Goal: Task Accomplishment & Management: Complete application form

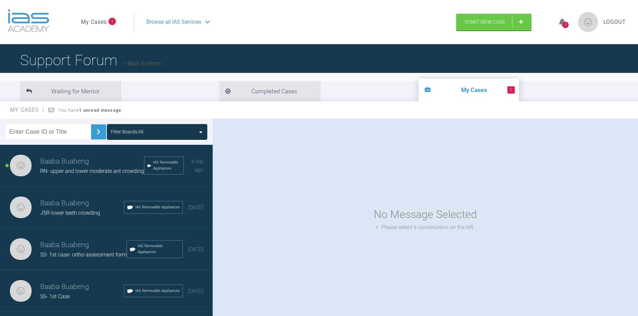
click at [27, 168] on img at bounding box center [20, 165] width 21 height 21
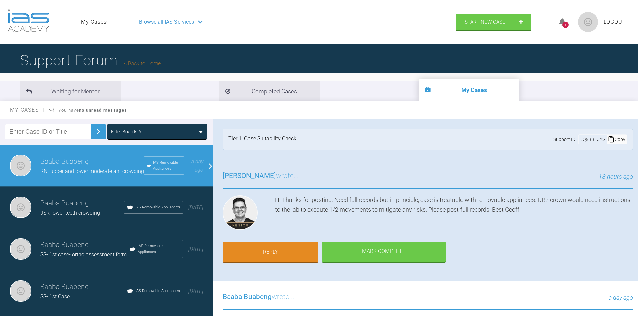
click at [251, 297] on span "Baaba Buabeng" at bounding box center [247, 297] width 49 height 8
click at [277, 248] on link "Reply" at bounding box center [271, 253] width 96 height 21
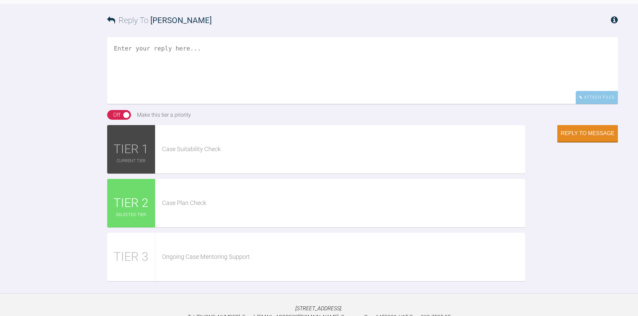
scroll to position [558, 0]
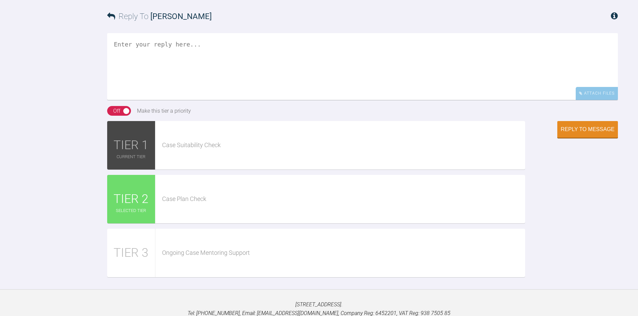
click at [155, 60] on textarea at bounding box center [362, 66] width 510 height 67
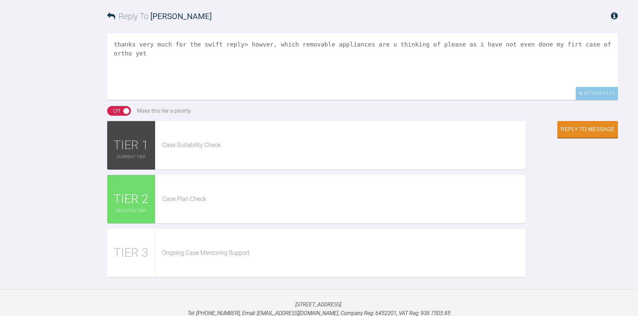
click at [538, 45] on textarea "thanks very much for the swift reply> howver, which removable appliances are u …" at bounding box center [362, 66] width 510 height 67
click at [117, 43] on textarea "thanks very much for the swift reply> howver, which removable appliances are u …" at bounding box center [362, 66] width 510 height 67
click at [136, 44] on textarea "Thanks very much for the swift reply> howver, which removable appliances are u …" at bounding box center [362, 66] width 510 height 67
click at [245, 44] on textarea "Thank you very much for the swift reply> howver, which removable appliances are…" at bounding box center [362, 66] width 510 height 67
click at [256, 43] on textarea "Thank you very much for the swift reply. howver, which removable appliances are…" at bounding box center [362, 66] width 510 height 67
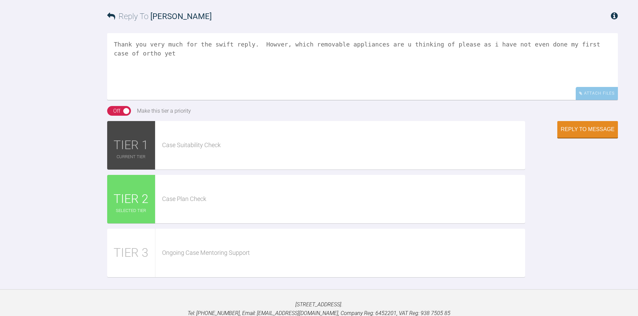
click at [386, 46] on textarea "Thank you very much for the swift reply. Howver, which removable appliances are…" at bounding box center [362, 66] width 510 height 67
click at [263, 45] on textarea "Thank you very much for the swift reply. Howver, which removable appliances are…" at bounding box center [362, 66] width 510 height 67
click at [476, 41] on textarea "Thank you very much for the swift reply. However, which removable appliances ar…" at bounding box center [362, 66] width 510 height 67
click at [145, 51] on textarea "Thank you very much for the swift reply. However, which removable appliances ar…" at bounding box center [362, 66] width 510 height 67
click at [354, 96] on textarea "Thank you very much for the swift reply. However, which removable appliances ar…" at bounding box center [362, 66] width 510 height 67
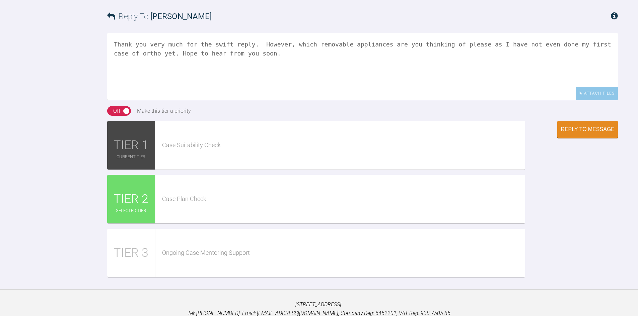
type textarea "Thank you very much for the swift reply. However, which removable appliances ar…"
click at [502, 116] on div "On Off Make this tier a priority" at bounding box center [362, 111] width 510 height 10
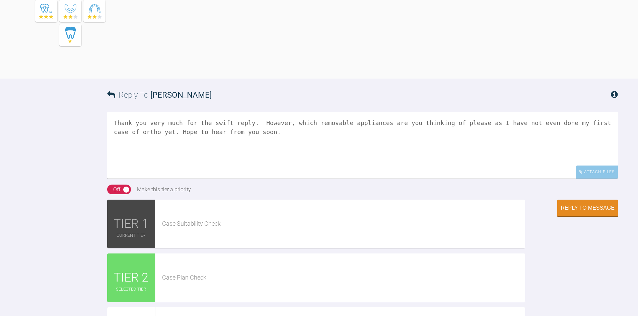
scroll to position [491, 0]
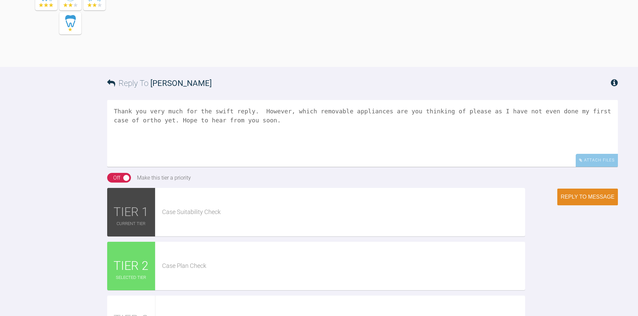
click at [576, 198] on div "Reply to Message" at bounding box center [587, 197] width 54 height 6
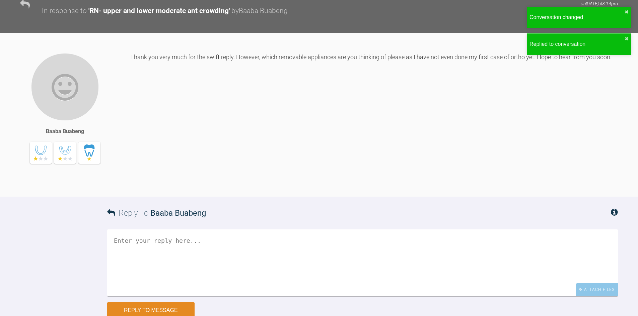
scroll to position [568, 0]
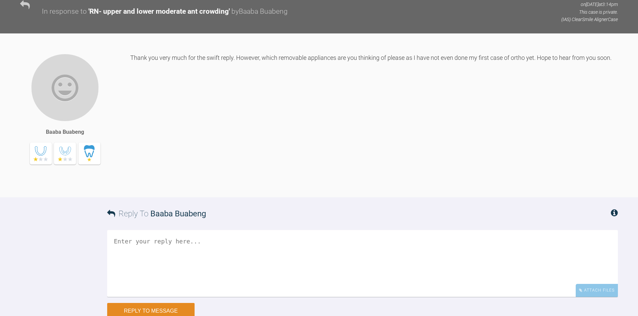
click at [27, 6] on icon at bounding box center [25, 5] width 10 height 10
click at [23, 1] on icon at bounding box center [25, 5] width 10 height 10
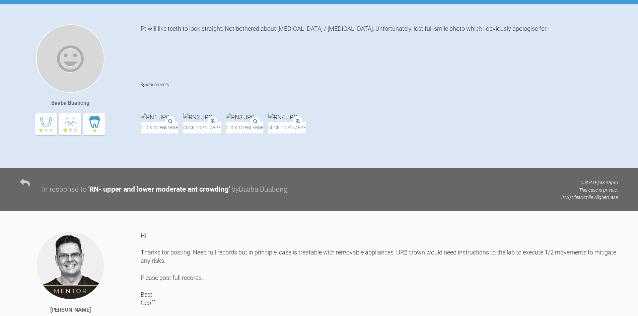
scroll to position [133, 0]
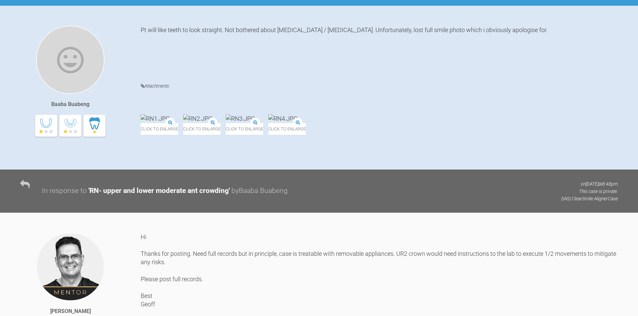
click at [24, 183] on icon at bounding box center [25, 185] width 10 height 10
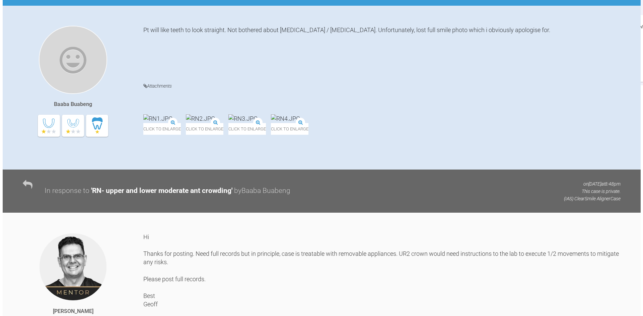
scroll to position [0, 0]
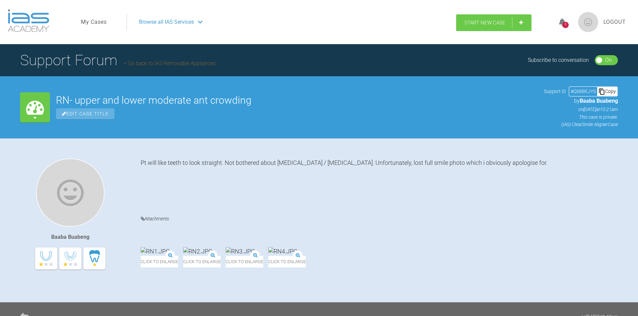
click at [489, 22] on span "Start New Case" at bounding box center [484, 23] width 41 height 6
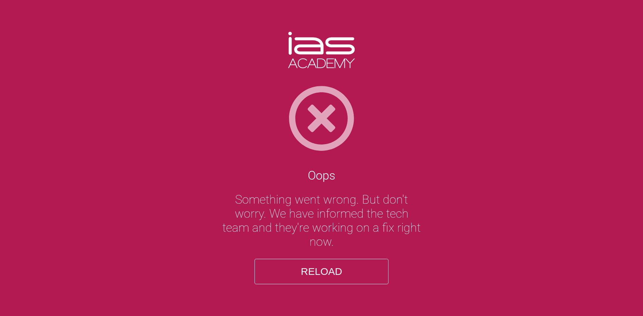
click at [323, 268] on button "Reload" at bounding box center [321, 271] width 134 height 25
click at [322, 270] on button "Reload" at bounding box center [321, 271] width 134 height 25
click at [288, 271] on button "Reload" at bounding box center [321, 271] width 134 height 25
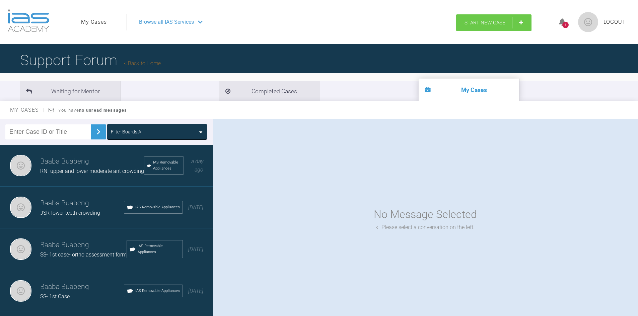
click at [484, 18] on link "Start New Case" at bounding box center [493, 22] width 75 height 17
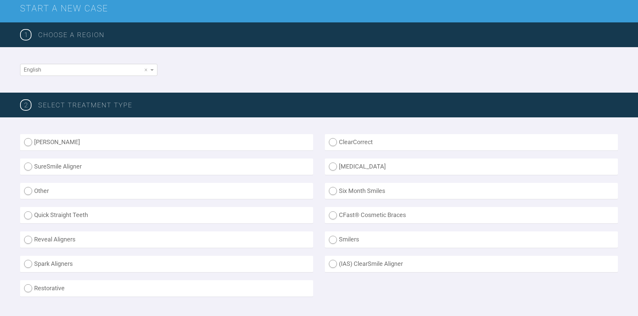
scroll to position [100, 0]
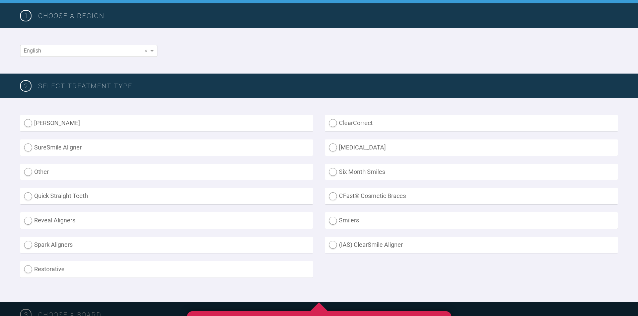
click at [333, 245] on label "(IAS) ClearSmile Aligner" at bounding box center [471, 245] width 293 height 16
radio Aligner "true"
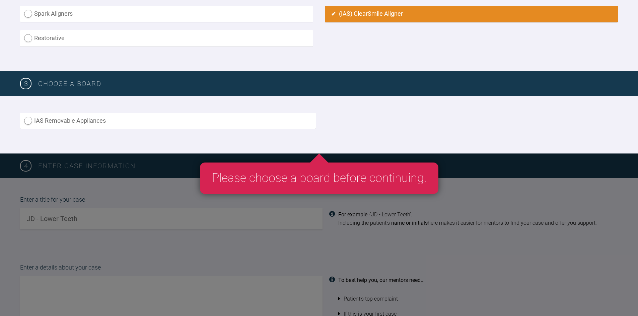
scroll to position [335, 0]
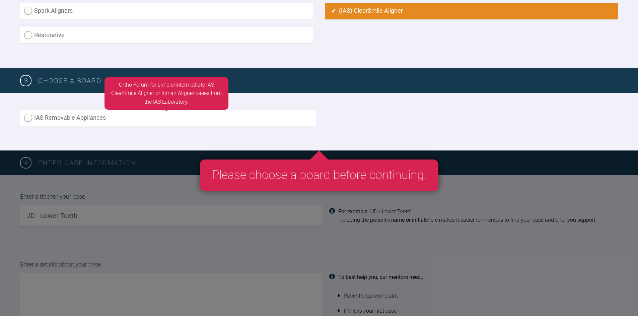
click at [29, 117] on label "IAS Removable Appliances" at bounding box center [168, 118] width 296 height 16
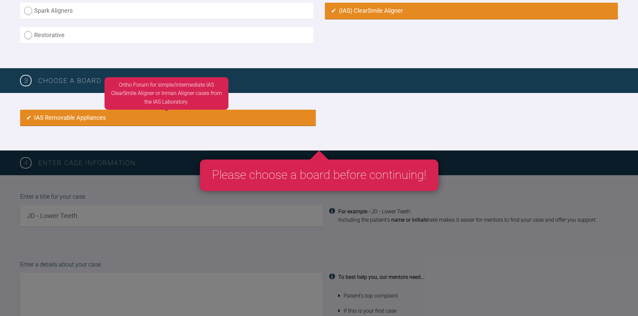
radio input "true"
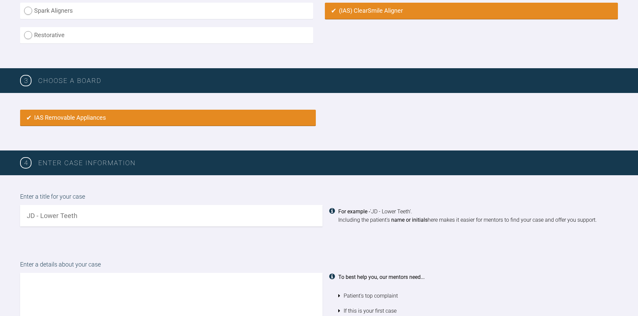
scroll to position [445, 0]
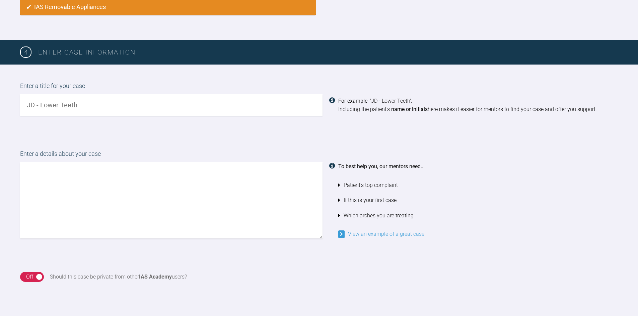
click at [84, 103] on input "text" at bounding box center [171, 104] width 302 height 21
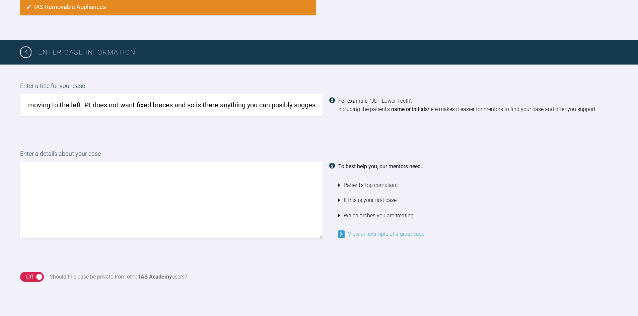
scroll to position [0, 86]
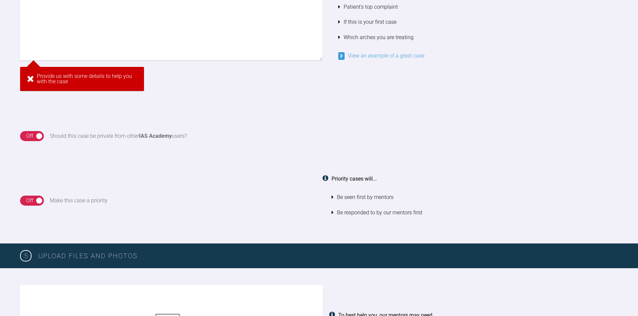
scroll to position [490, 0]
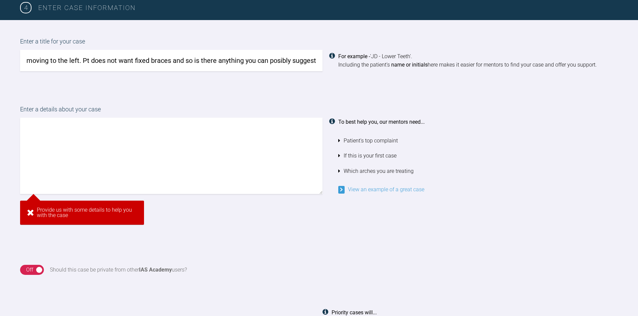
click at [275, 62] on input "MG- pt feels upper teeth are moving to the left. Pt does not want fixed braces …" at bounding box center [171, 60] width 302 height 21
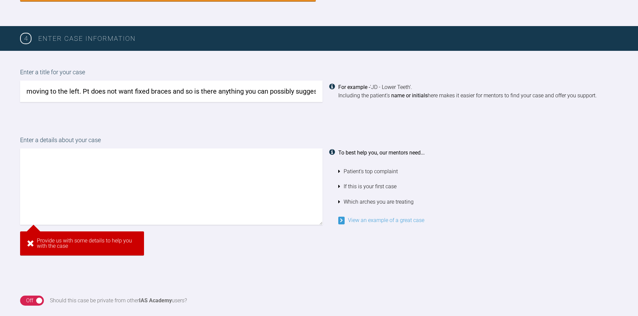
scroll to position [457, 0]
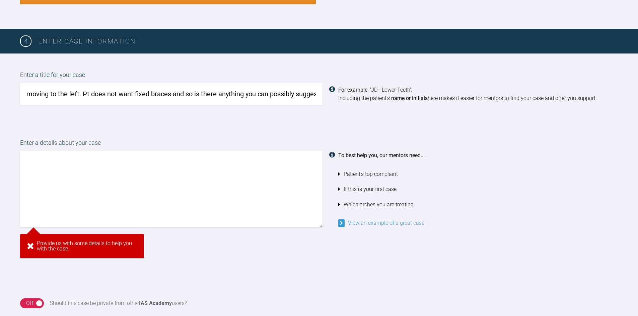
click at [317, 91] on input "MG- pt feels upper teeth are moving to the left. Pt does not want fixed braces …" at bounding box center [171, 93] width 302 height 21
click at [315, 94] on input "MG- pt feels upper teeth are moving to the left. Pt does not want fixed braces …" at bounding box center [171, 93] width 302 height 21
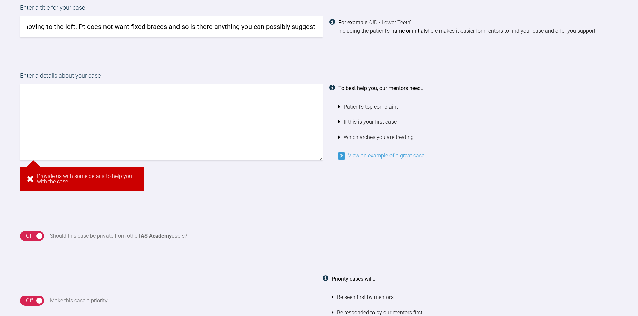
scroll to position [523, 0]
click at [95, 34] on input "MG- pt feels upper teeth are moving to the left. Pt does not want fixed braces …" at bounding box center [171, 26] width 302 height 21
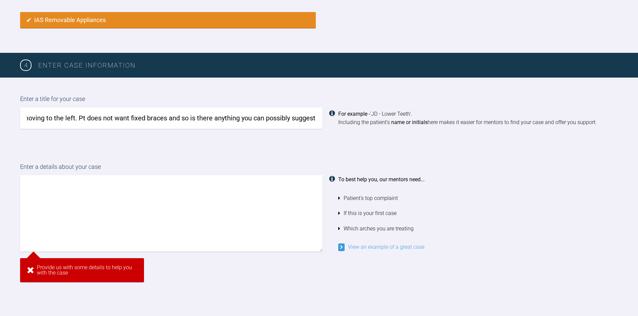
scroll to position [423, 0]
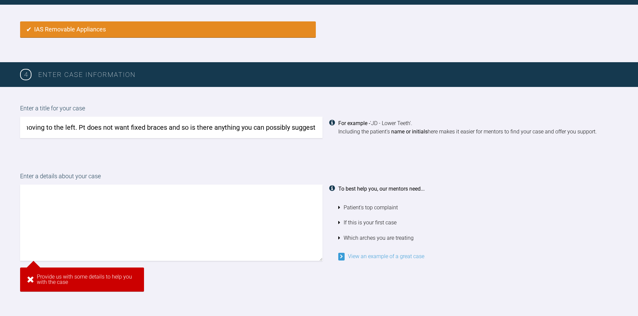
type input "MG- pt feels upper teeth are moving to the left. Pt does not want fixed braces …"
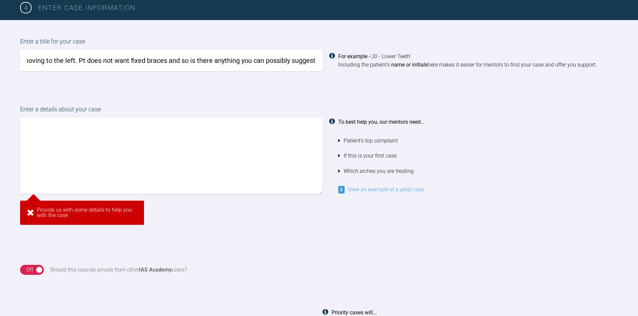
scroll to position [0, 0]
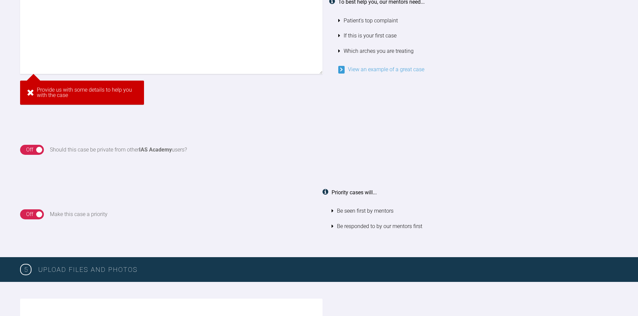
click at [37, 199] on div "4 Enter case information Enter a title for your case MG- pt feels upper teeth a…" at bounding box center [319, 66] width 638 height 382
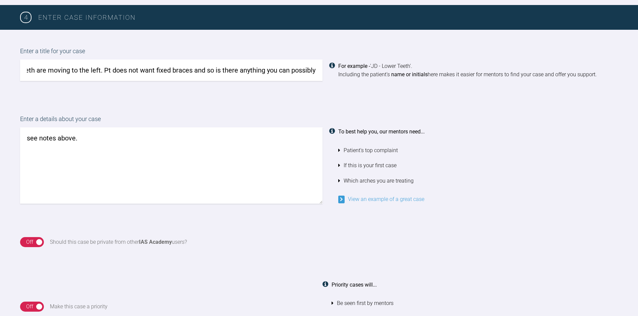
scroll to position [0, 93]
drag, startPoint x: 165, startPoint y: 69, endPoint x: 320, endPoint y: 86, distance: 156.3
click at [320, 86] on div "Enter a title for your case MG- pt feels upper teeth are moving to the left. Pt…" at bounding box center [319, 64] width 638 height 68
click at [83, 137] on textarea "see notes above." at bounding box center [171, 166] width 302 height 76
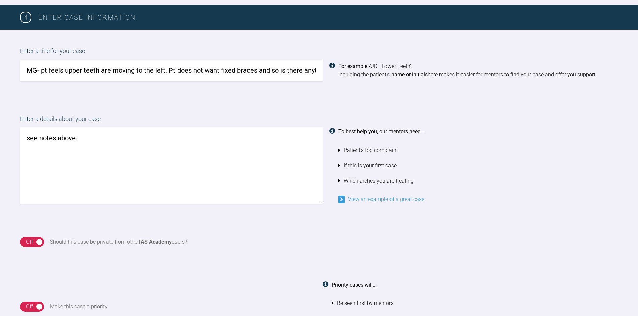
scroll to position [0, 93]
drag, startPoint x: 167, startPoint y: 71, endPoint x: 333, endPoint y: 69, distance: 166.0
click at [333, 69] on div "MG- pt feels upper teeth are moving to the left. Pt does not want fixed braces …" at bounding box center [318, 70] width 597 height 21
click at [100, 140] on textarea "see notes above." at bounding box center [171, 166] width 302 height 76
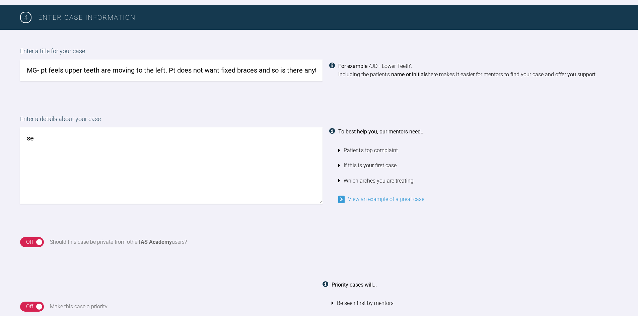
type textarea "s"
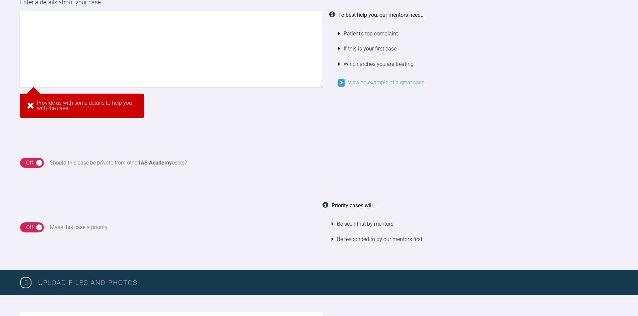
scroll to position [557, 0]
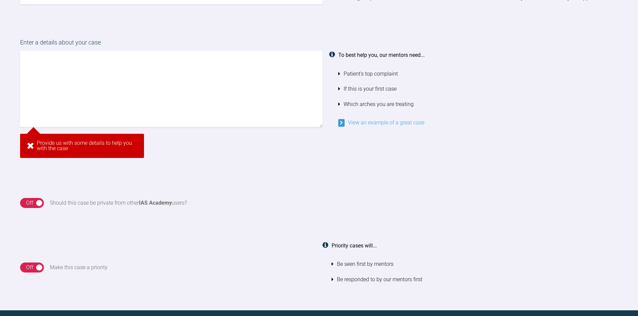
paste textarea "Pt does not want fixed braces and so is there anything you can possibly suggest…"
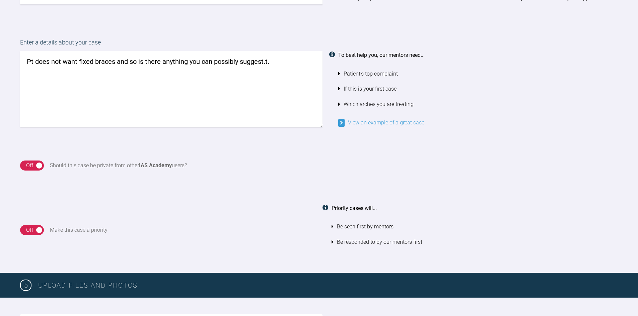
click at [277, 60] on textarea "Pt does not want fixed braces and so is there anything you can possibly suggest…" at bounding box center [171, 89] width 302 height 76
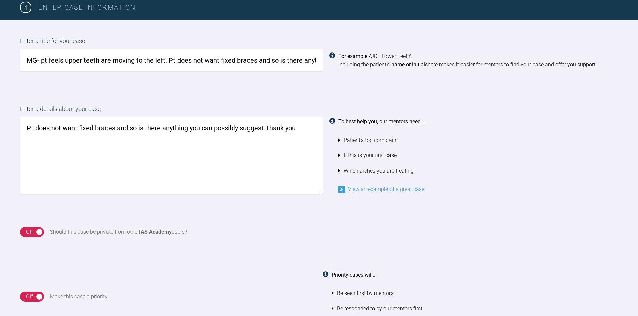
scroll to position [490, 0]
type textarea "Pt does not want fixed braces and so is there anything you can possibly suggest…"
drag, startPoint x: 166, startPoint y: 60, endPoint x: 322, endPoint y: 61, distance: 156.3
click at [322, 61] on div "MG- pt feels upper teeth are moving to the left. Pt does not want fixed braces …" at bounding box center [318, 60] width 597 height 21
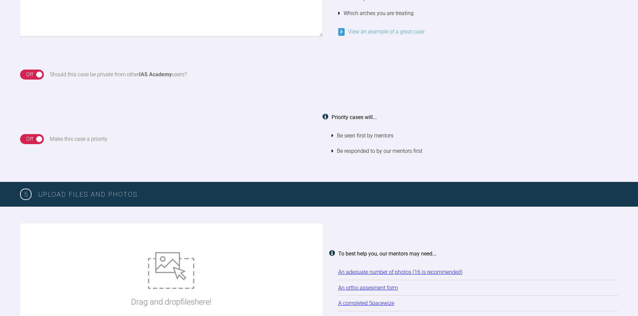
scroll to position [657, 0]
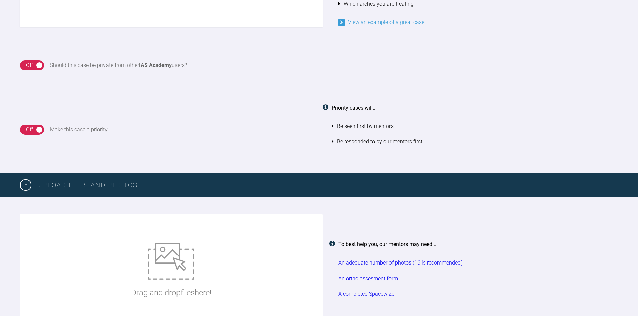
type input "MG- pt feels upper teeth are moving to the left."
click at [37, 63] on div "On Off" at bounding box center [32, 65] width 24 height 10
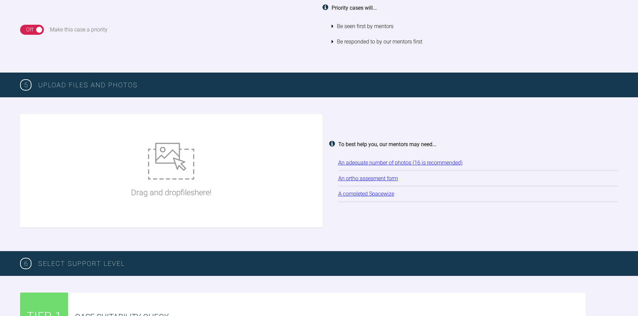
scroll to position [758, 0]
click at [122, 169] on div "Drag and drop files here!" at bounding box center [171, 171] width 302 height 114
click at [199, 167] on div "Drag and drop files here!" at bounding box center [171, 170] width 80 height 100
type input "C:\fakepath\IMG_4357.JPG"
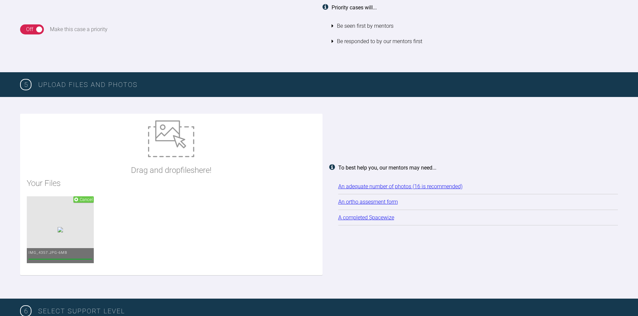
click at [166, 154] on img at bounding box center [171, 138] width 46 height 37
type input "C:\fakepath\IMG_4358.JPG"
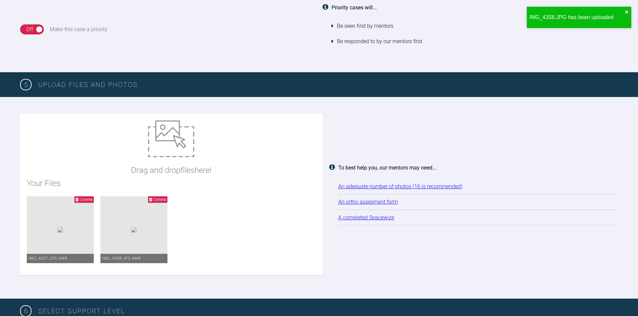
click at [184, 154] on img at bounding box center [171, 138] width 46 height 37
type input "C:\fakepath\IMG_4359.JPG"
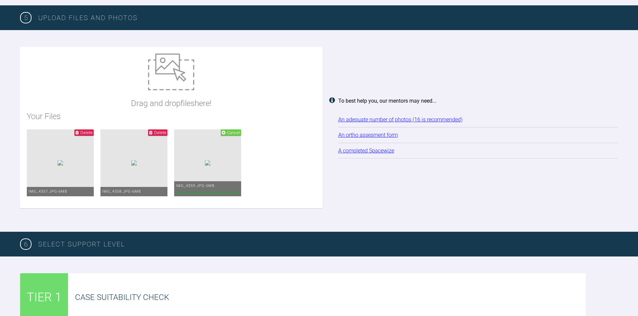
scroll to position [791, 0]
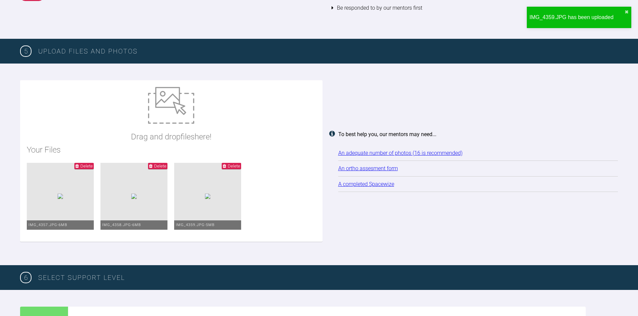
click at [164, 111] on img at bounding box center [171, 105] width 46 height 37
type input "C:\fakepath\IMG_4360.JPG"
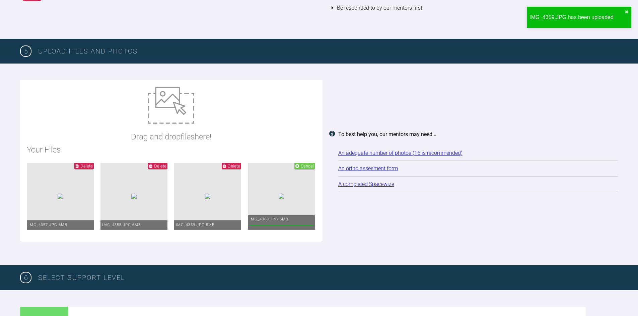
click at [182, 121] on img at bounding box center [171, 105] width 46 height 37
type input "C:\fakepath\IMG_4361.JPG"
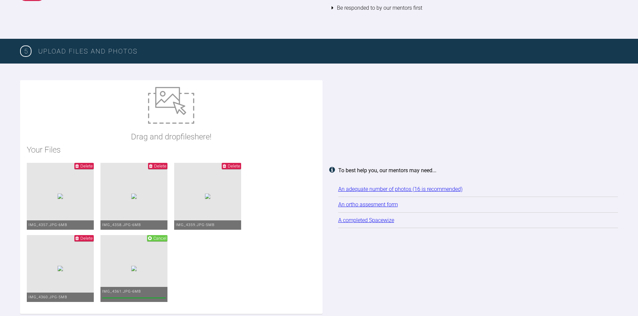
scroll to position [691, 0]
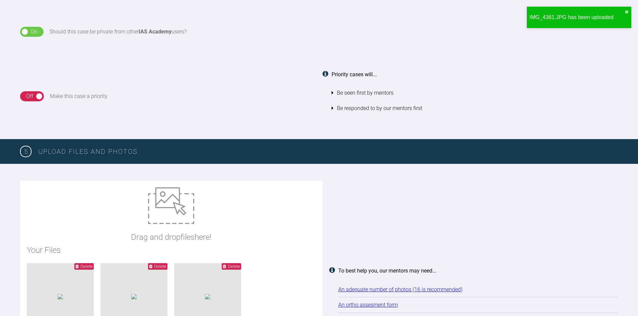
drag, startPoint x: 177, startPoint y: 215, endPoint x: 189, endPoint y: 206, distance: 15.1
click at [189, 206] on img at bounding box center [171, 205] width 46 height 37
type input "C:\fakepath\IMG_4362.JPG"
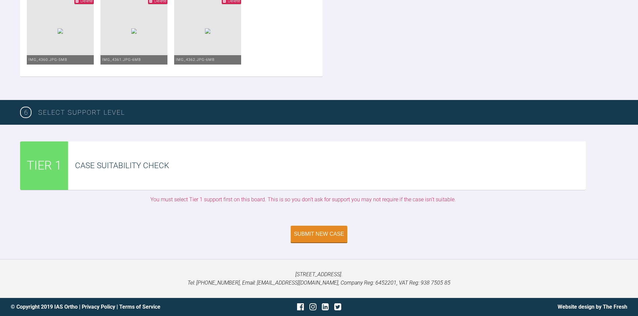
scroll to position [1101, 0]
click at [302, 231] on button "Submit New Case" at bounding box center [319, 235] width 57 height 17
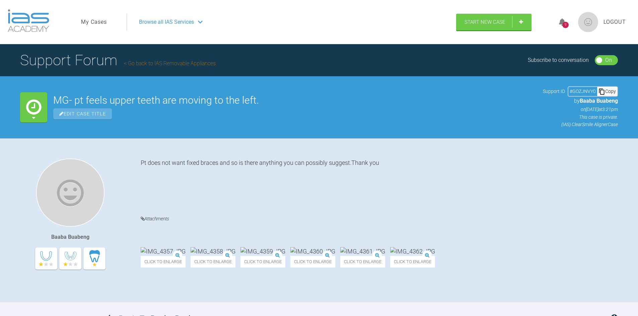
click at [590, 23] on img at bounding box center [588, 22] width 20 height 20
